Goal: Find specific page/section: Find specific page/section

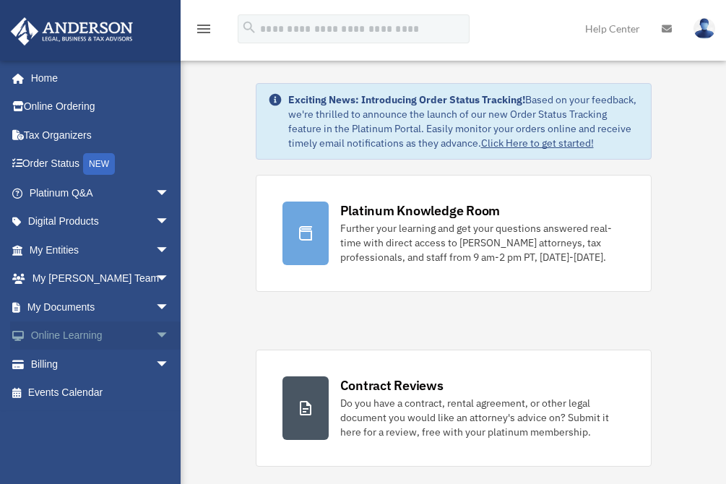
click at [155, 329] on span "arrow_drop_down" at bounding box center [169, 336] width 29 height 30
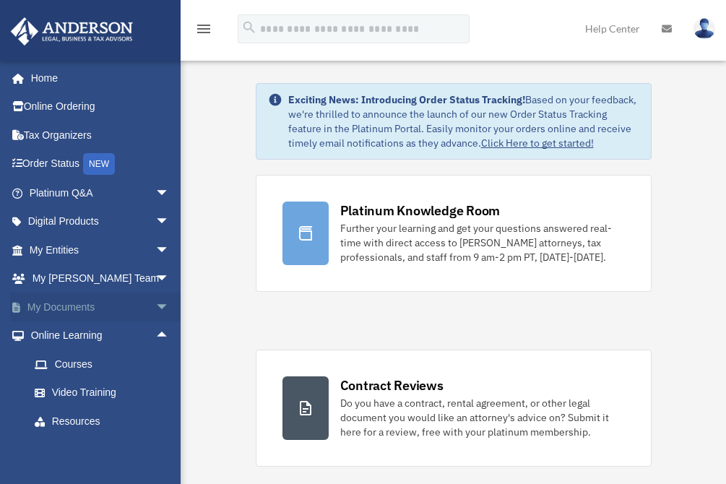
click at [155, 303] on span "arrow_drop_down" at bounding box center [169, 308] width 29 height 30
click at [87, 332] on link "Box" at bounding box center [105, 335] width 171 height 29
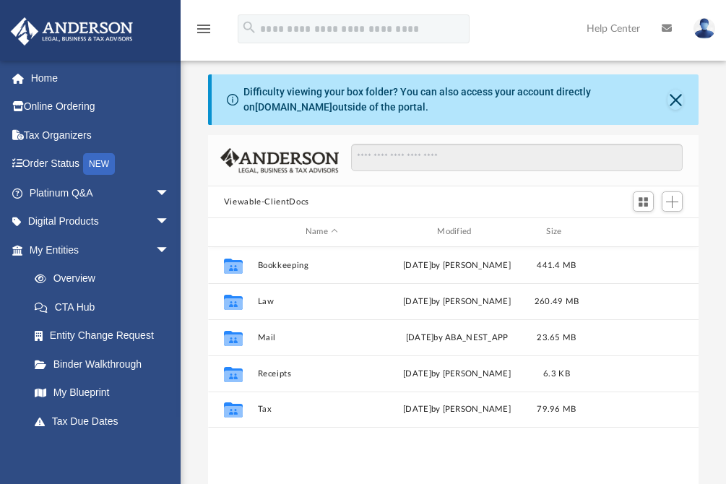
scroll to position [318, 480]
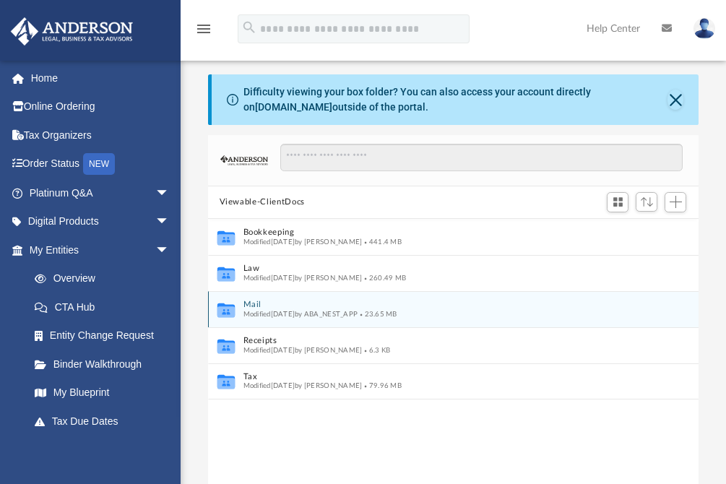
click at [256, 303] on button "Mail" at bounding box center [444, 304] width 402 height 9
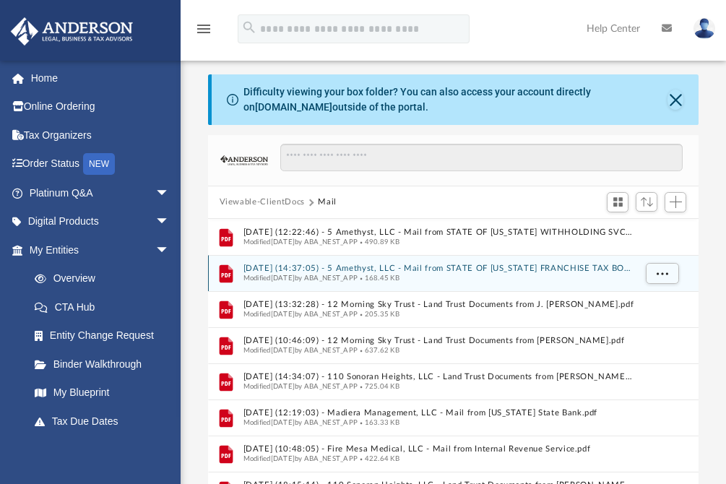
click at [397, 265] on button "[DATE] (14:37:05) - 5 Amethyst, LLC - Mail from STATE OF [US_STATE] FRANCHISE T…" at bounding box center [438, 268] width 391 height 9
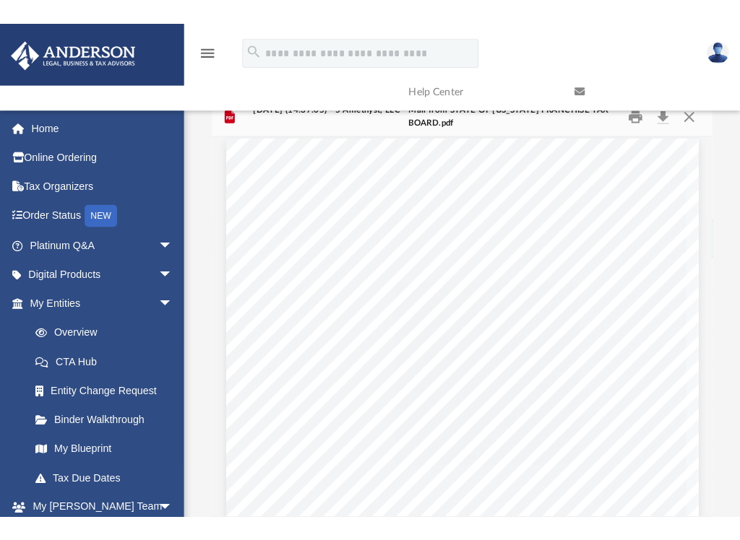
scroll to position [0, 0]
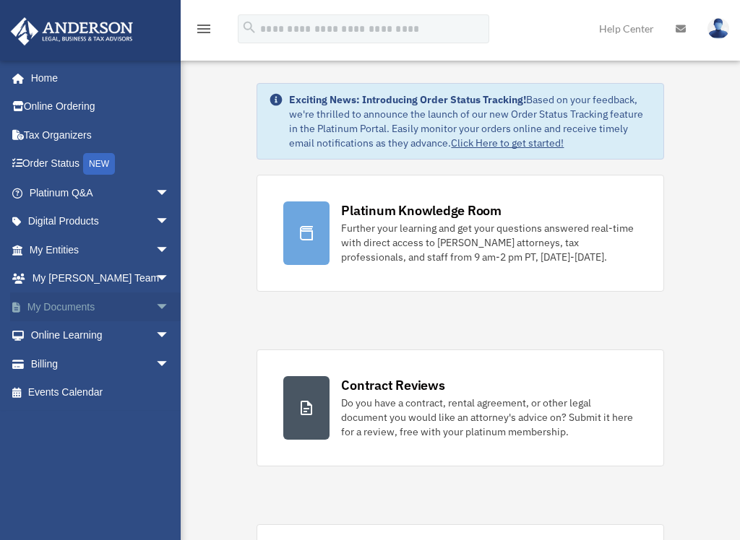
click at [155, 300] on span "arrow_drop_down" at bounding box center [169, 308] width 29 height 30
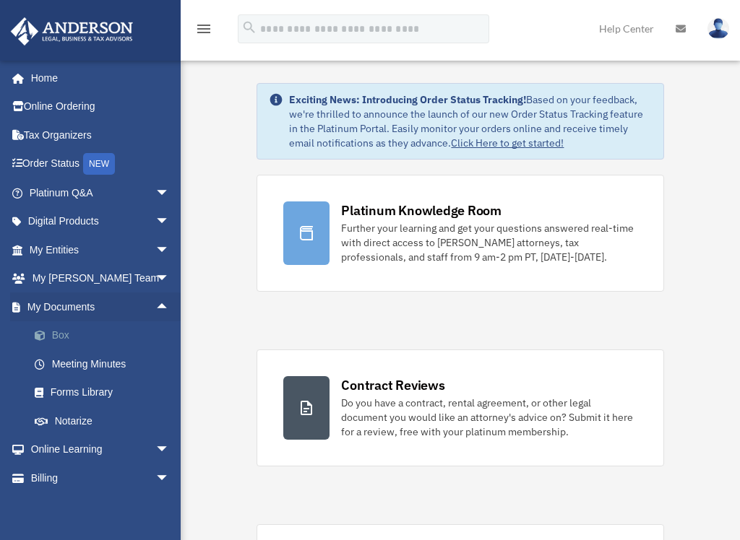
click at [58, 336] on link "Box" at bounding box center [105, 335] width 171 height 29
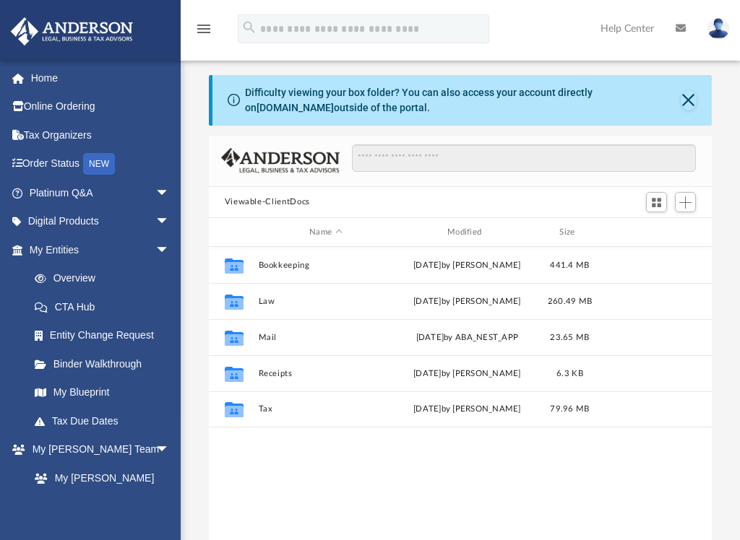
scroll to position [318, 492]
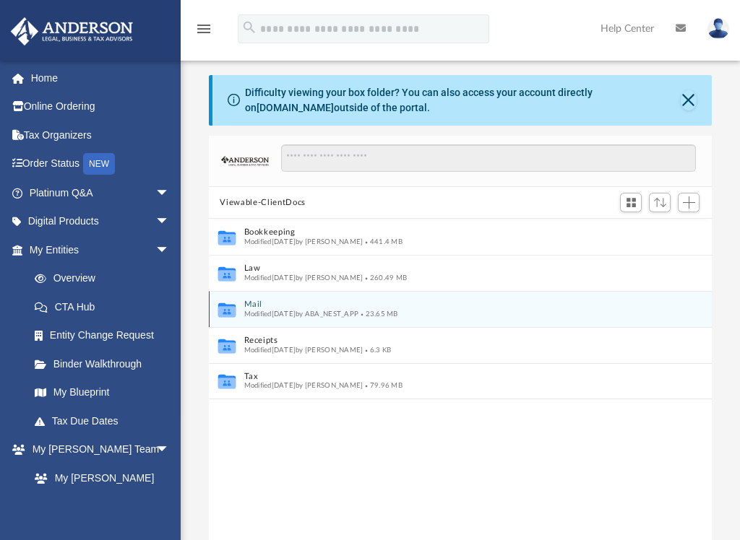
click at [256, 307] on button "Mail" at bounding box center [450, 304] width 414 height 9
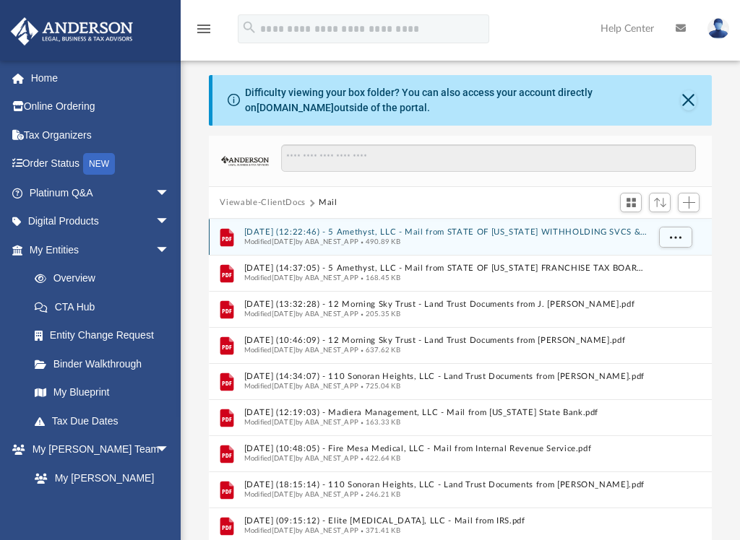
click at [267, 234] on button "[DATE] (12:22:46) - 5 Amethyst, LLC - Mail from STATE OF [US_STATE] WITHHOLDING…" at bounding box center [444, 232] width 403 height 9
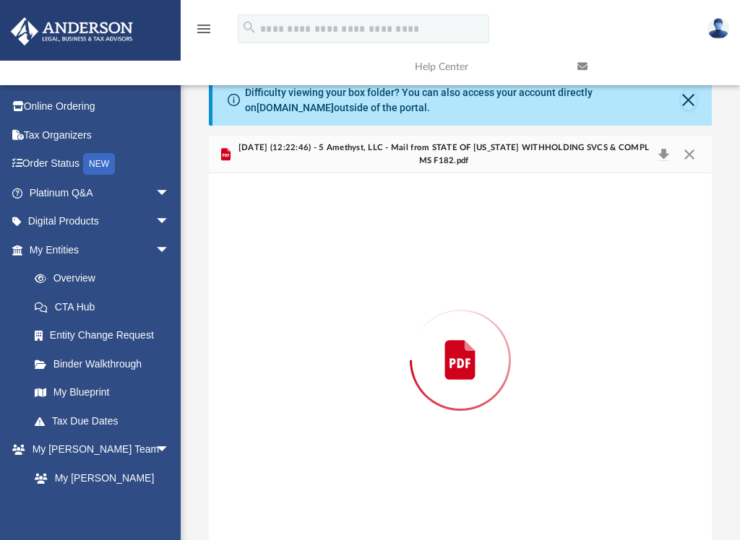
scroll to position [7, 0]
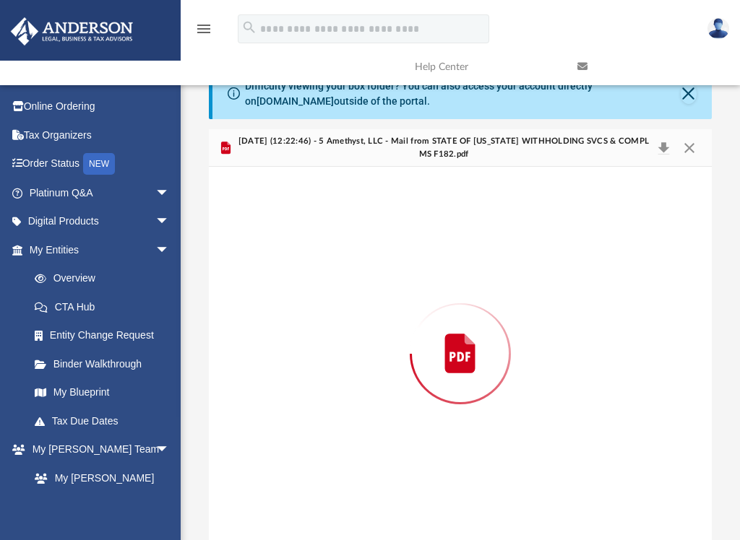
click at [267, 234] on div "Preview" at bounding box center [460, 353] width 503 height 373
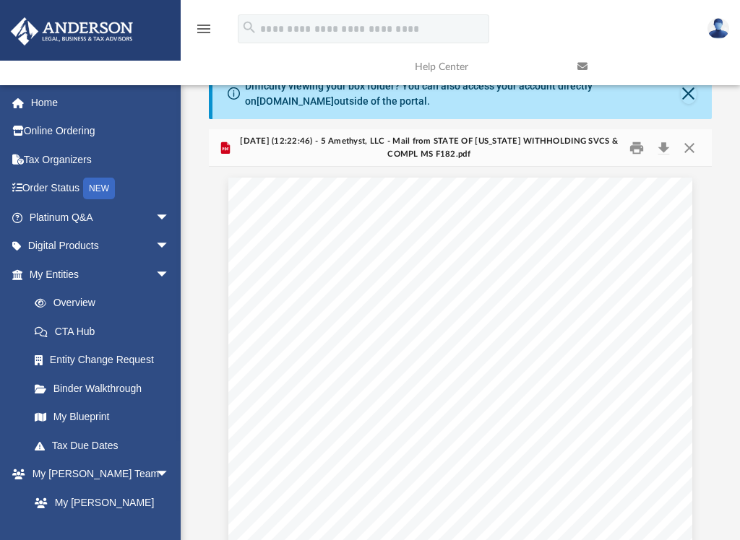
scroll to position [628, 0]
